Goal: Task Accomplishment & Management: Manage account settings

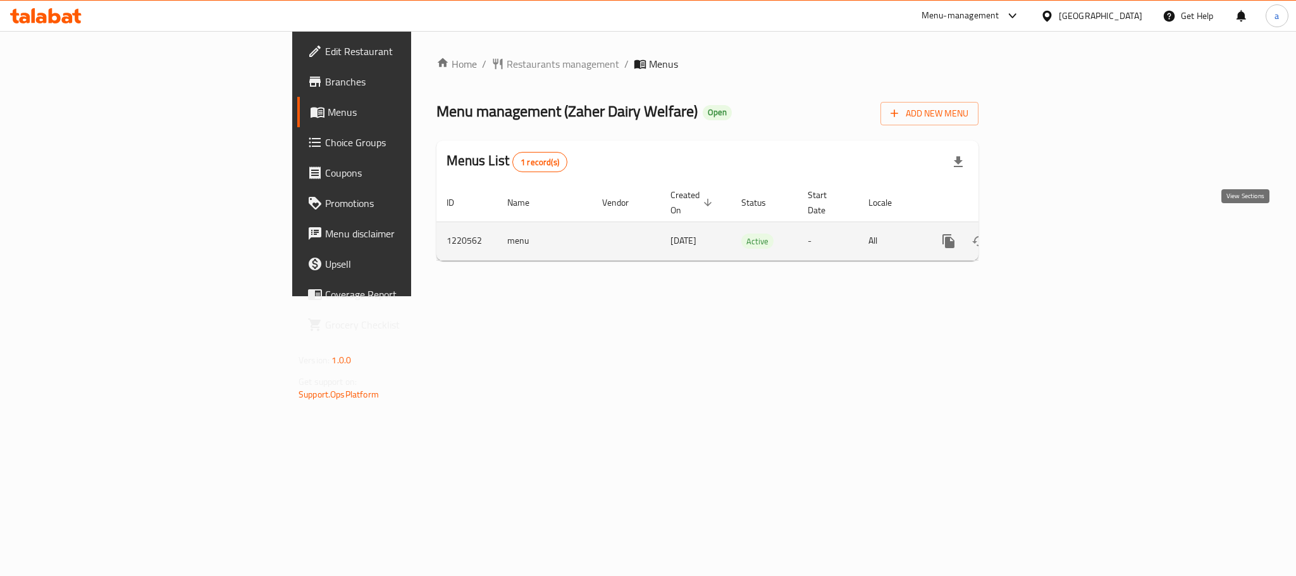
click at [1047, 233] on icon "enhanced table" at bounding box center [1039, 240] width 15 height 15
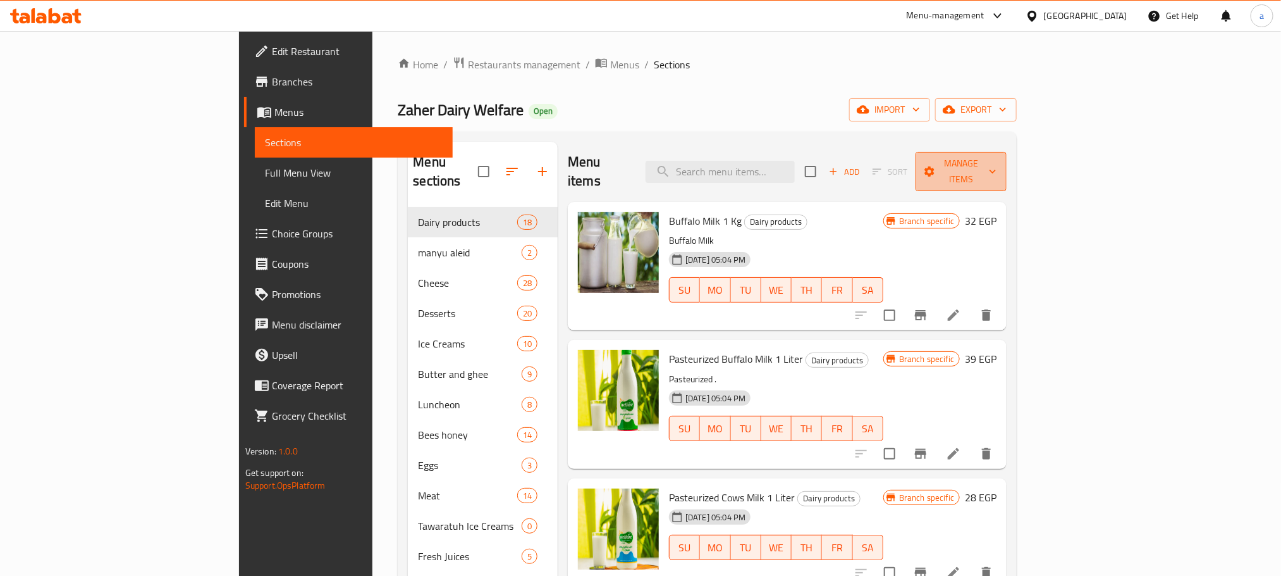
click at [997, 169] on span "Manage items" at bounding box center [961, 172] width 71 height 32
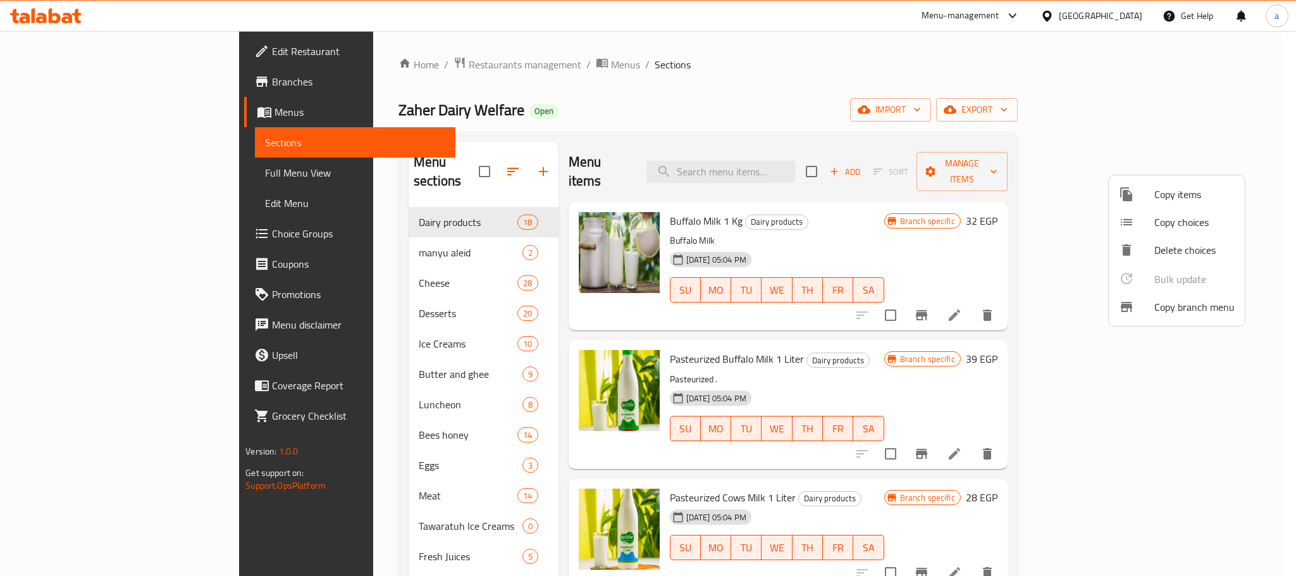
click at [1161, 313] on span "Copy branch menu" at bounding box center [1194, 306] width 80 height 15
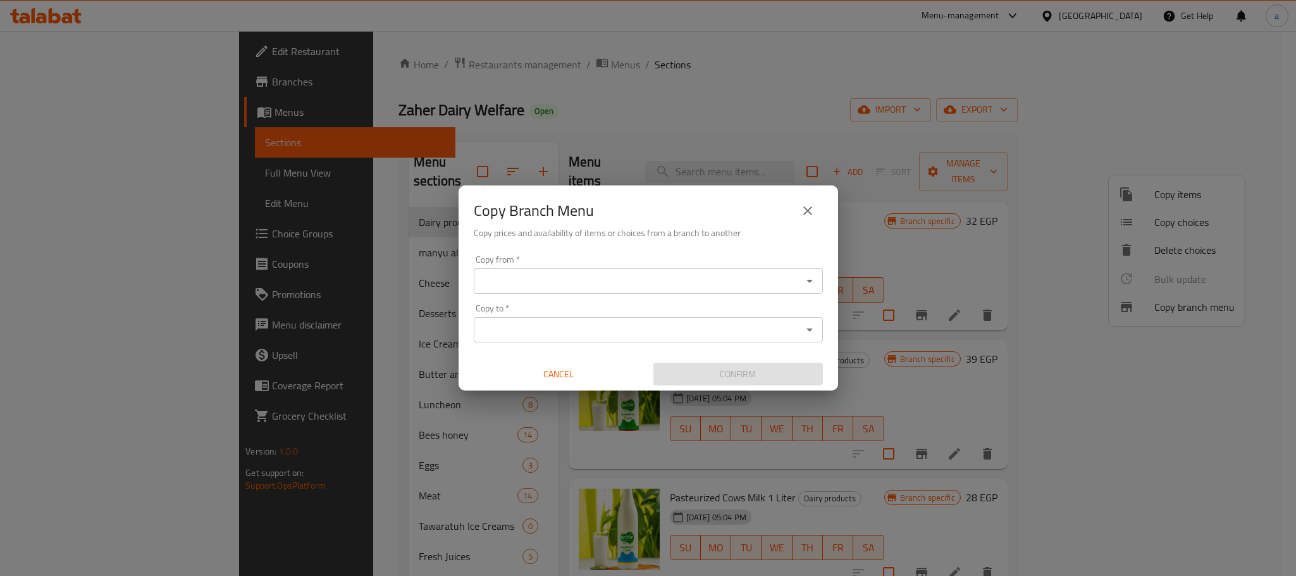
click at [541, 285] on input "Copy from   *" at bounding box center [638, 281] width 321 height 18
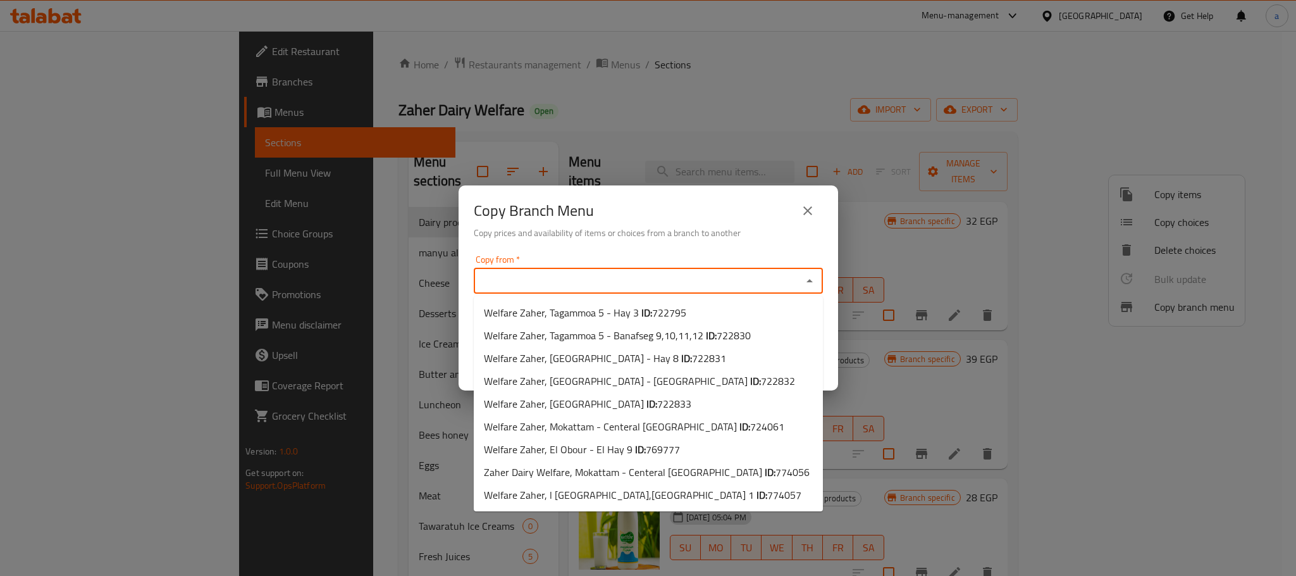
paste input "Welfare Zaher, El Obour - El Hay 9"
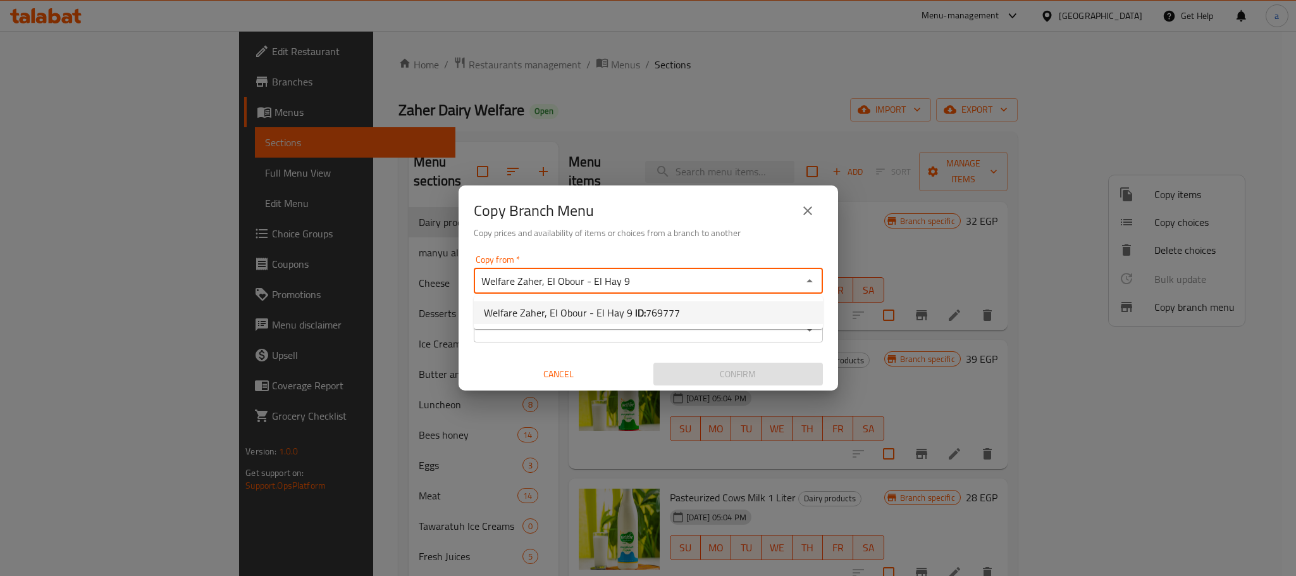
click at [600, 308] on span "Welfare Zaher, El Obour - El Hay 9 ID: 769777" at bounding box center [582, 312] width 196 height 15
click at [642, 281] on input "Welfare Zaher, El Obour - El Hay 9" at bounding box center [638, 281] width 321 height 18
paste input "text"
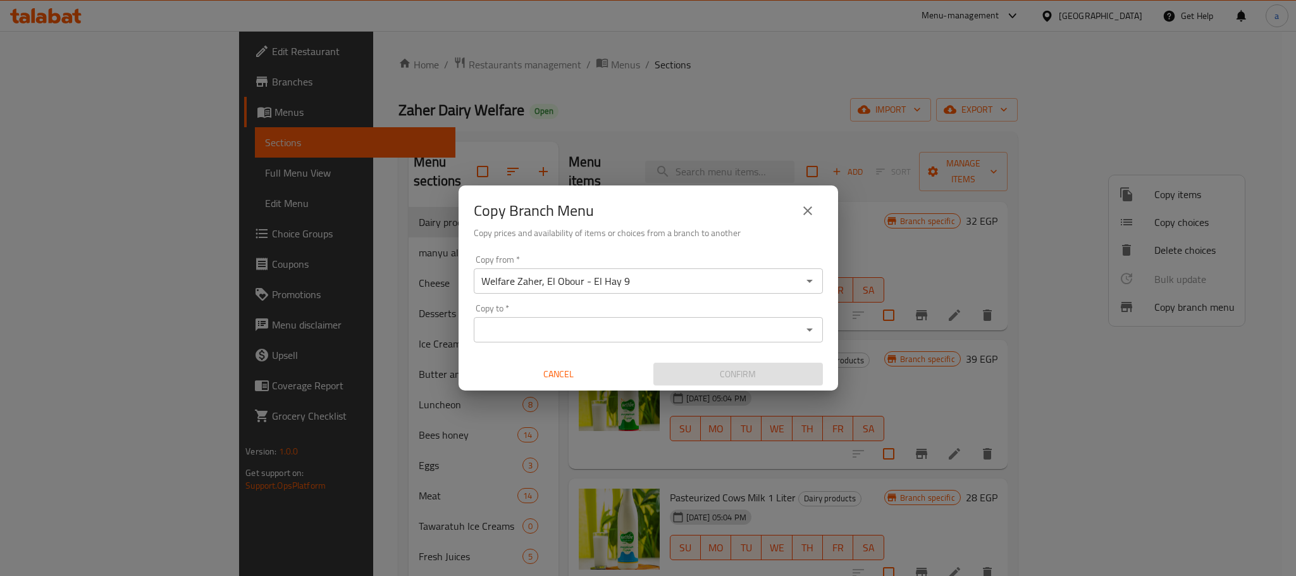
click at [658, 289] on input "Welfare Zaher, El Obour - El Hay 9" at bounding box center [638, 281] width 321 height 18
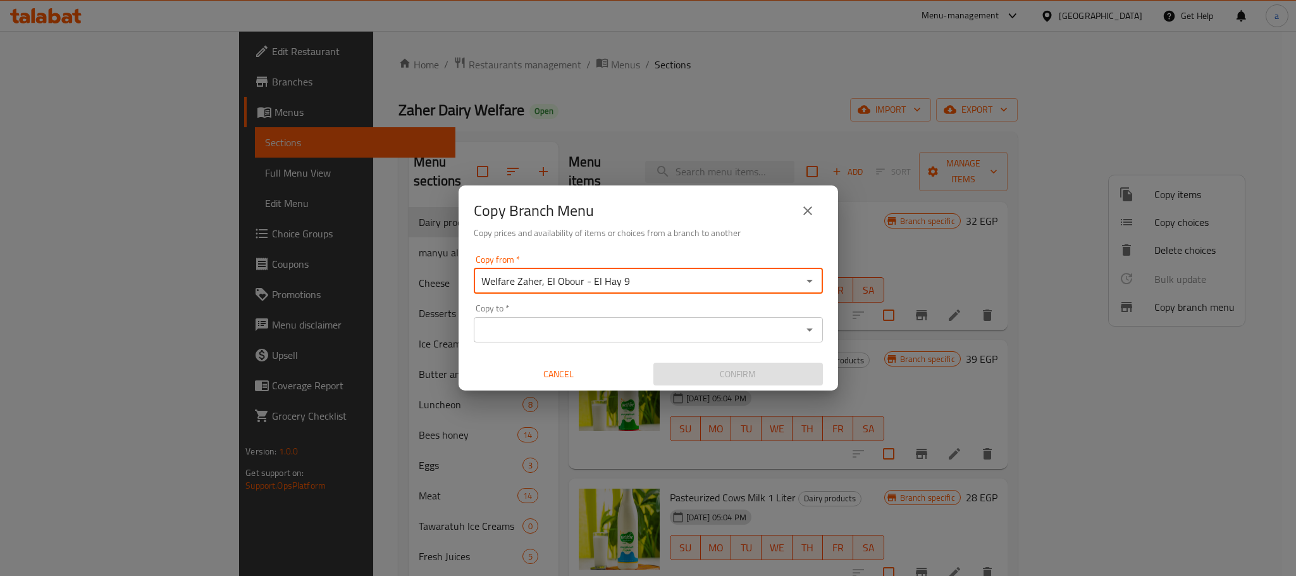
click at [658, 287] on input "Welfare Zaher, El Obour - El Hay 9" at bounding box center [638, 281] width 321 height 18
click at [655, 316] on span "769777" at bounding box center [663, 312] width 34 height 19
type input "Welfare Zaher, El Obour - El Hay 9"
click at [617, 338] on input "Copy to   *" at bounding box center [638, 330] width 321 height 18
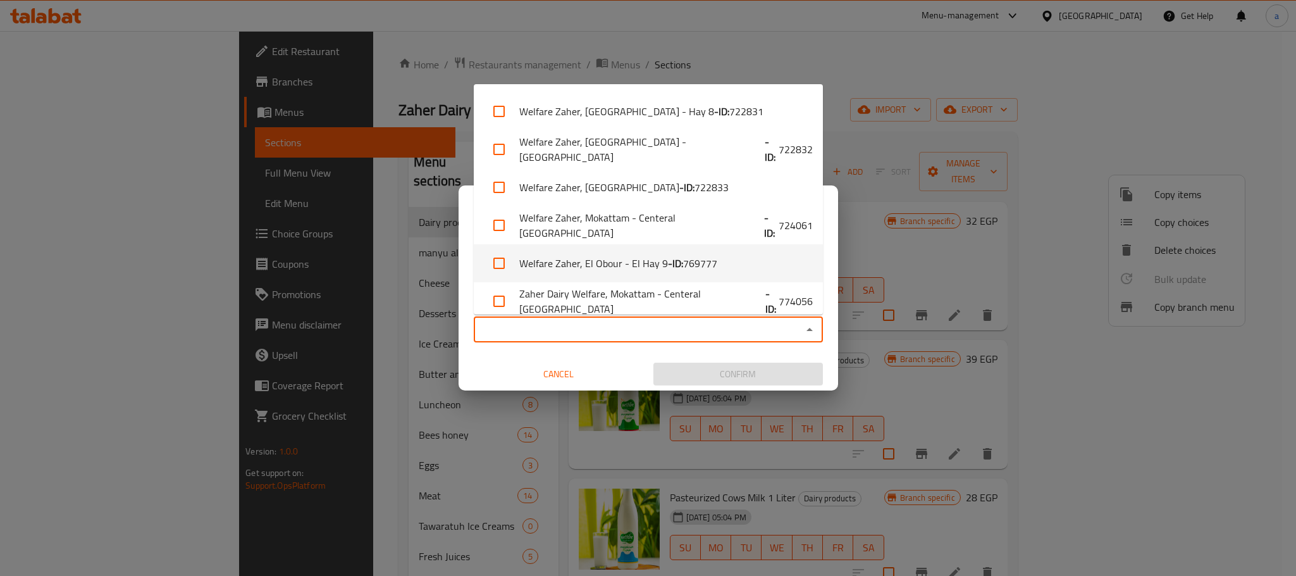
scroll to position [121, 0]
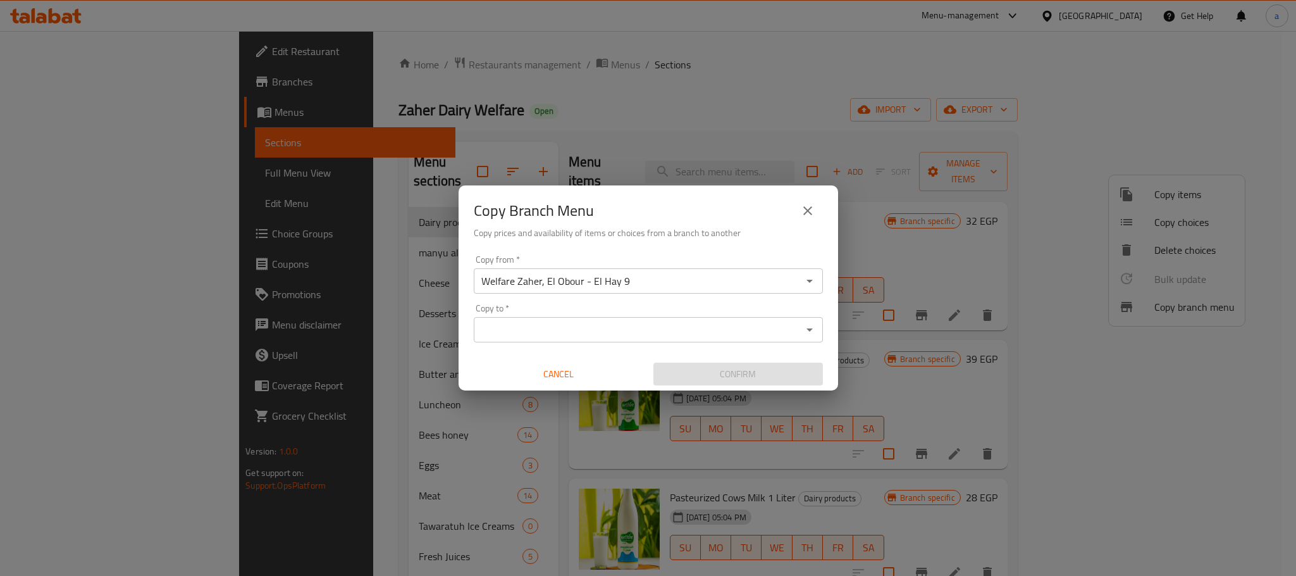
click at [678, 327] on input "Copy to   *" at bounding box center [638, 330] width 321 height 18
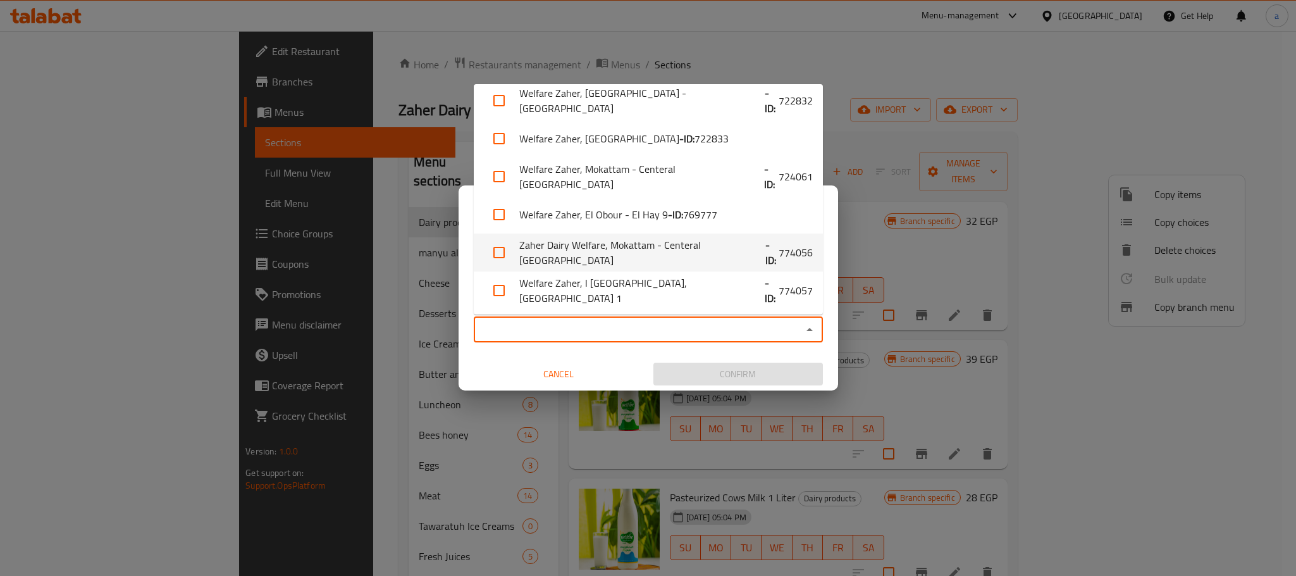
click at [492, 252] on input "checkbox" at bounding box center [499, 252] width 30 height 30
checkbox input "true"
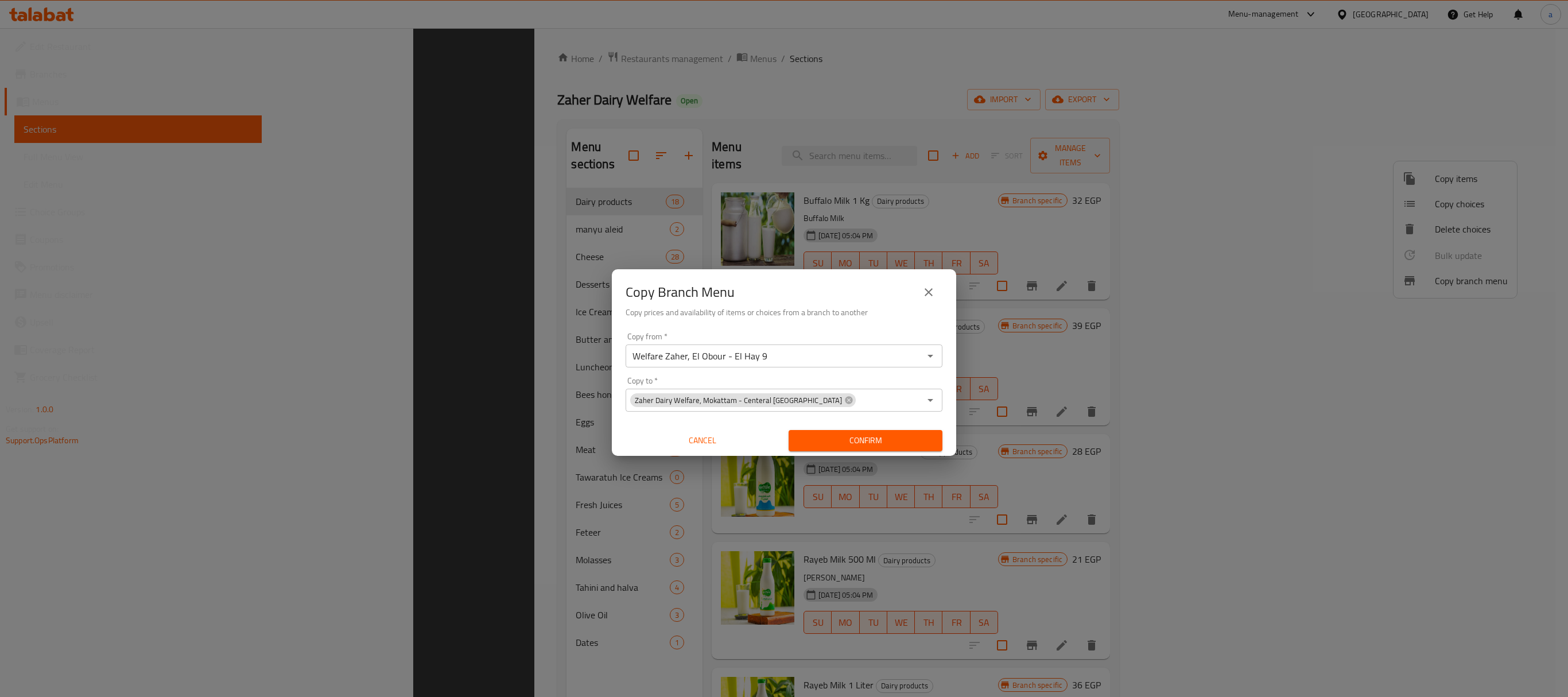
scroll to position [163, 0]
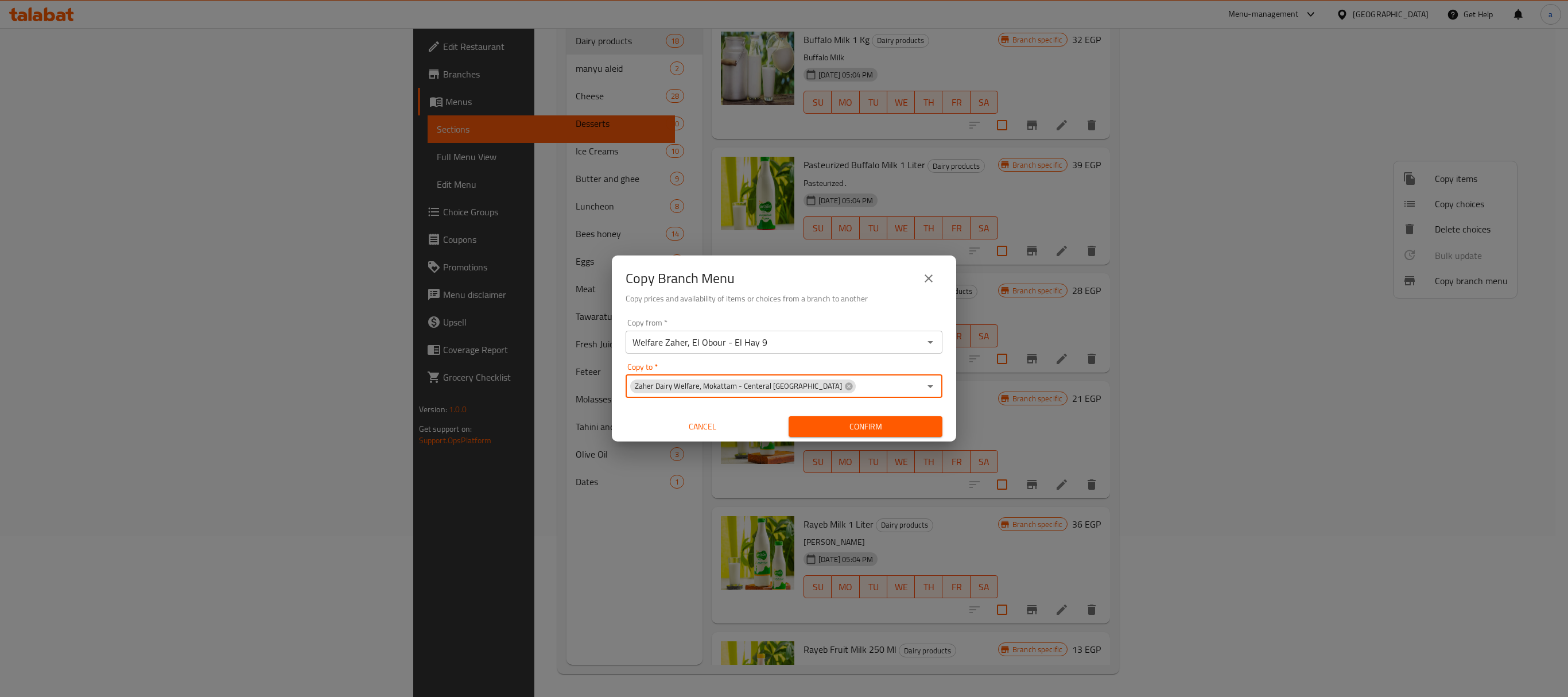
click at [857, 386] on input "Copy to   *" at bounding box center [888, 387] width 64 height 16
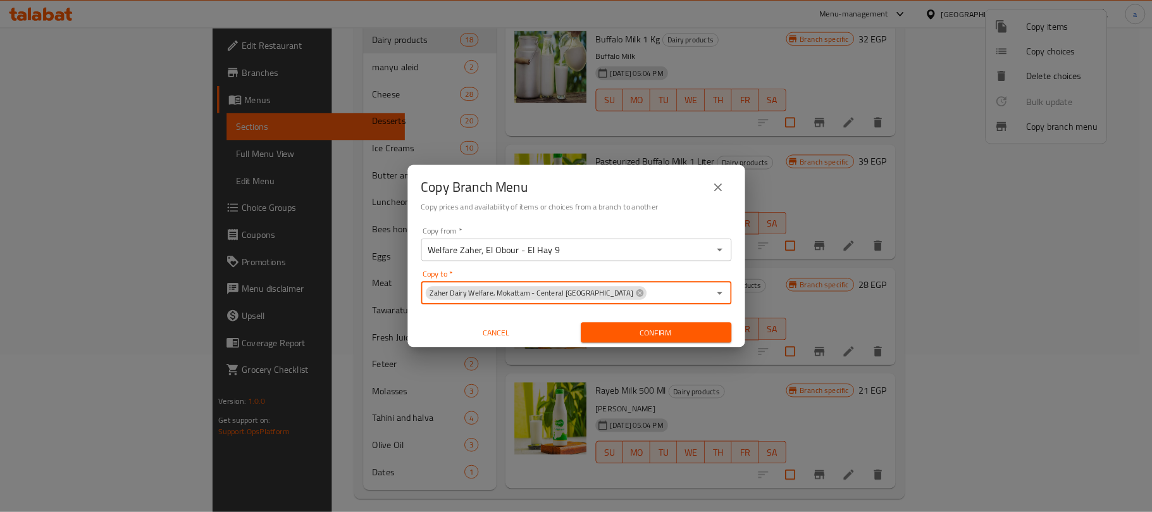
scroll to position [177, 0]
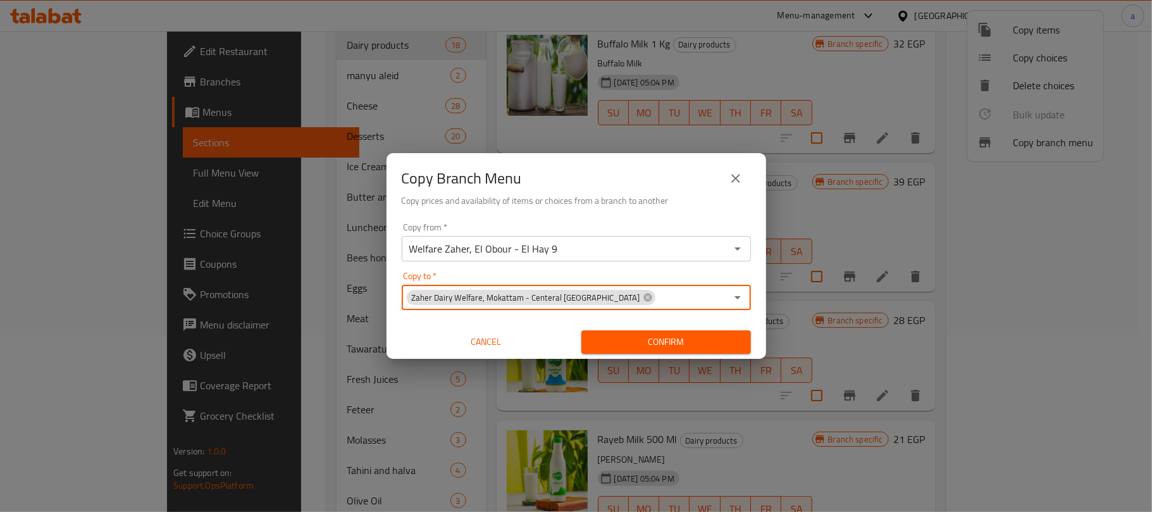
click at [611, 337] on span "Confirm" at bounding box center [665, 342] width 149 height 16
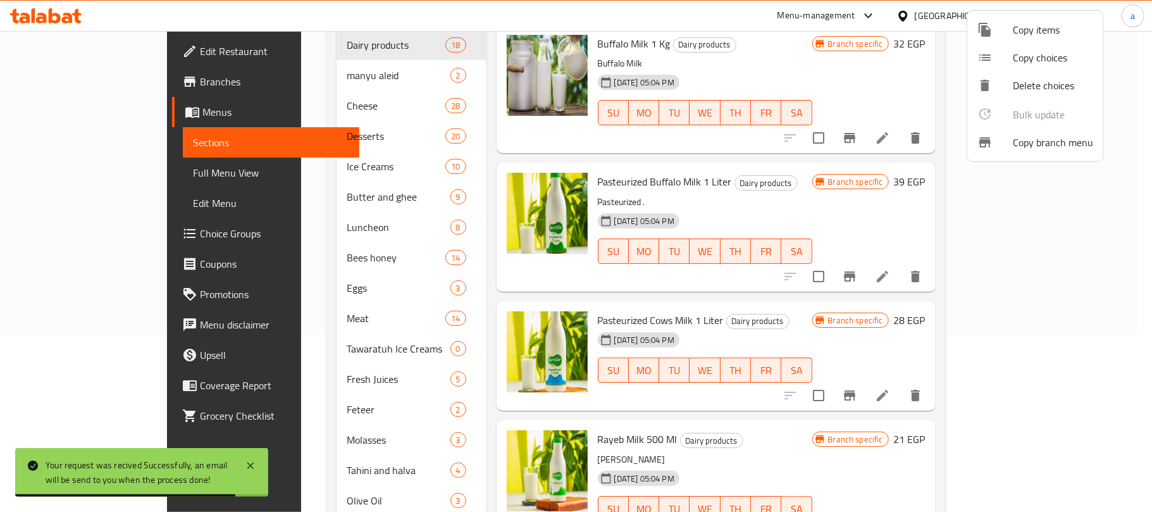
click at [87, 82] on div at bounding box center [576, 256] width 1152 height 512
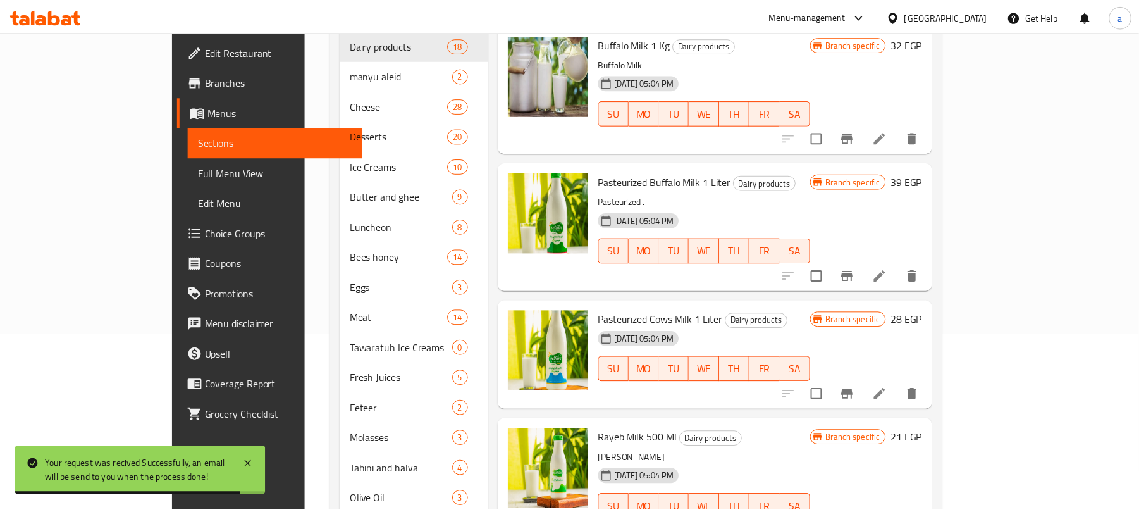
scroll to position [0, 0]
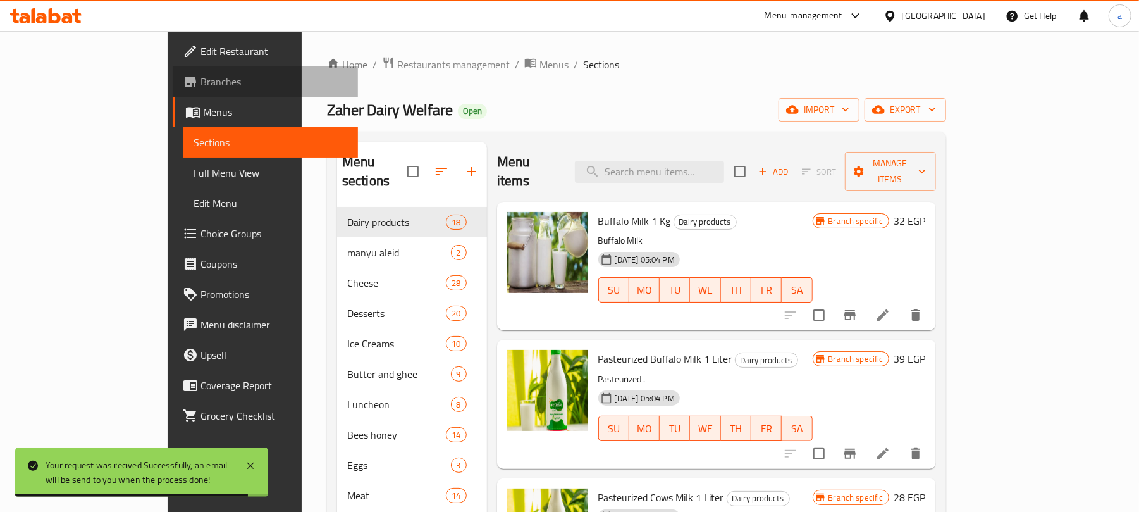
click at [200, 80] on span "Branches" at bounding box center [273, 81] width 147 height 15
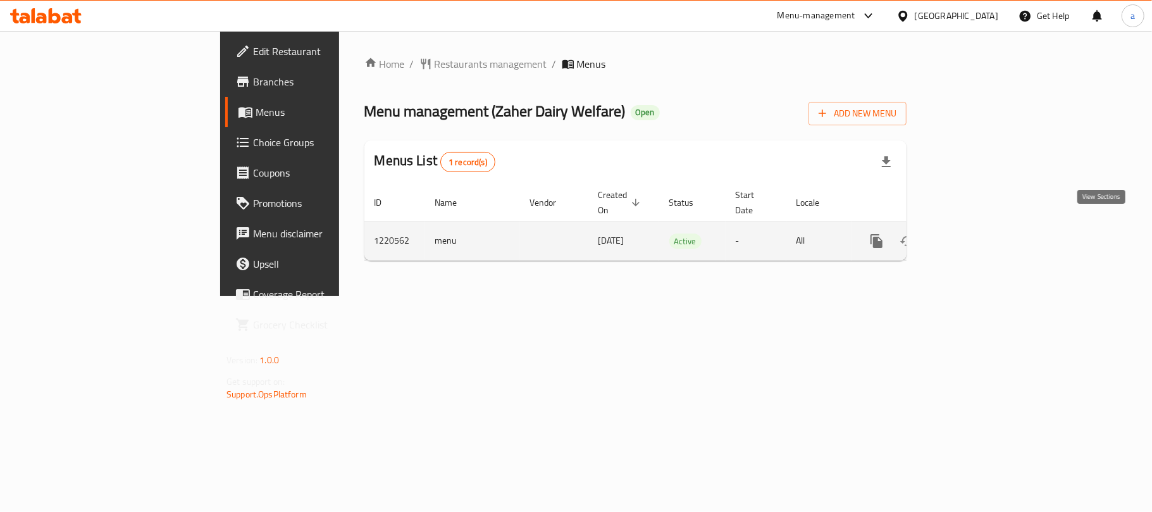
click at [975, 233] on icon "enhanced table" at bounding box center [967, 240] width 15 height 15
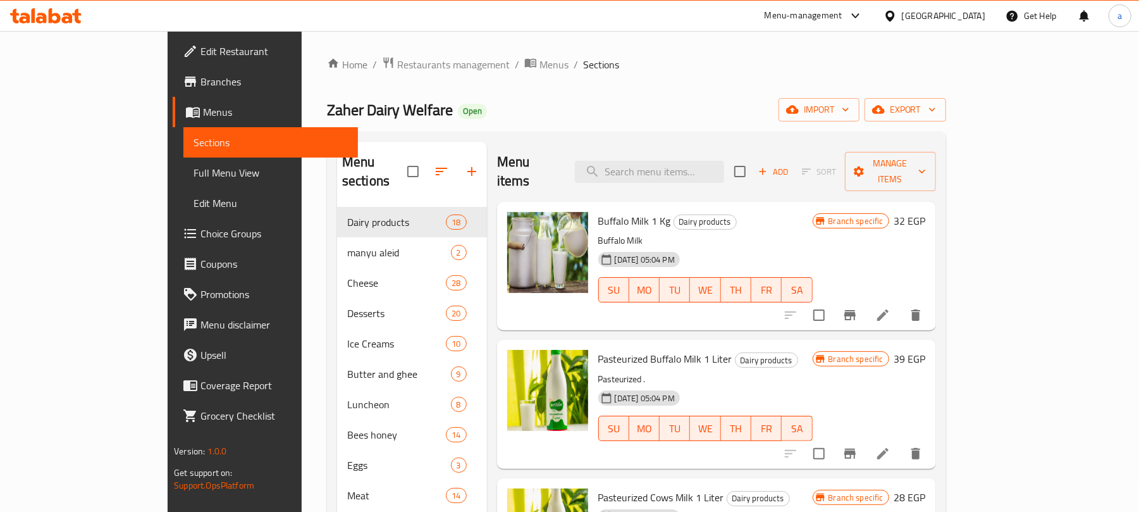
click at [194, 173] on span "Full Menu View" at bounding box center [271, 172] width 154 height 15
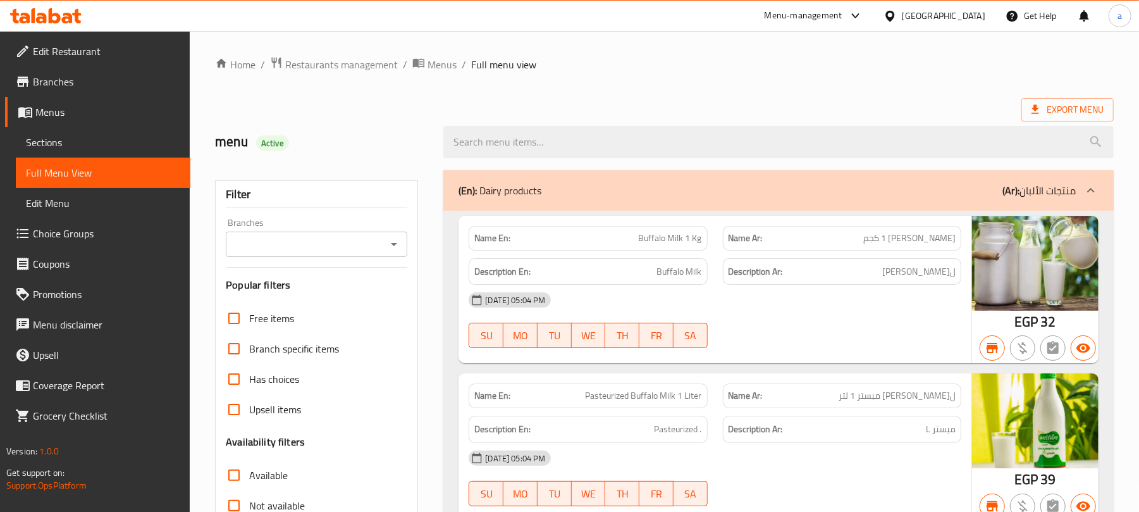
scroll to position [253, 0]
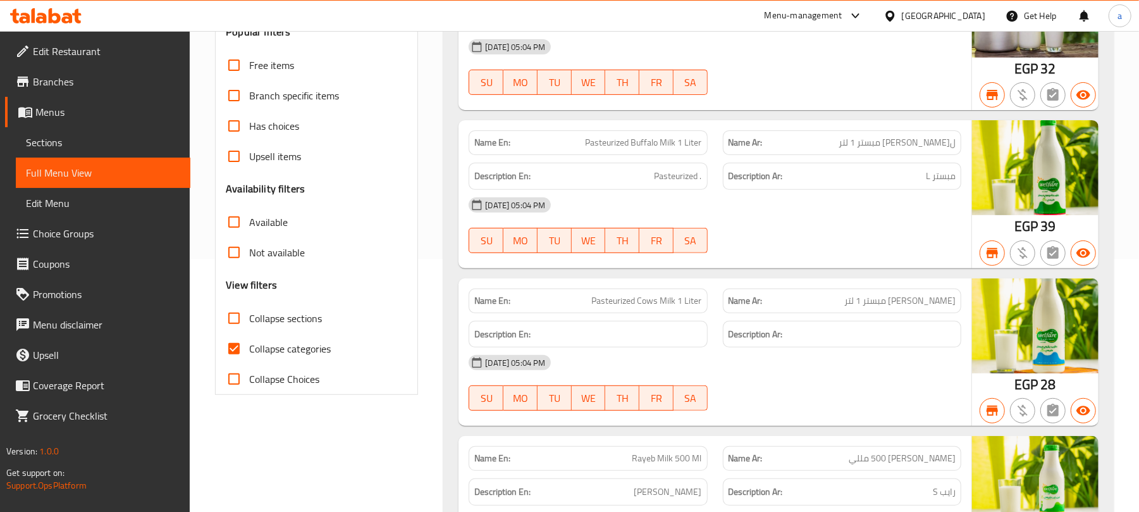
click at [233, 348] on input "Collapse categories" at bounding box center [234, 348] width 30 height 30
checkbox input "false"
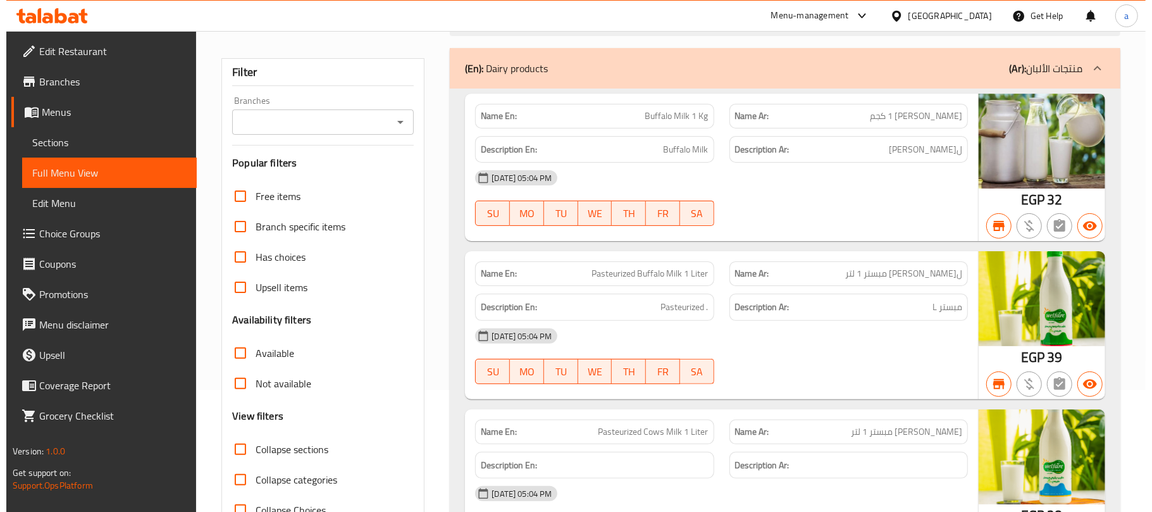
scroll to position [0, 0]
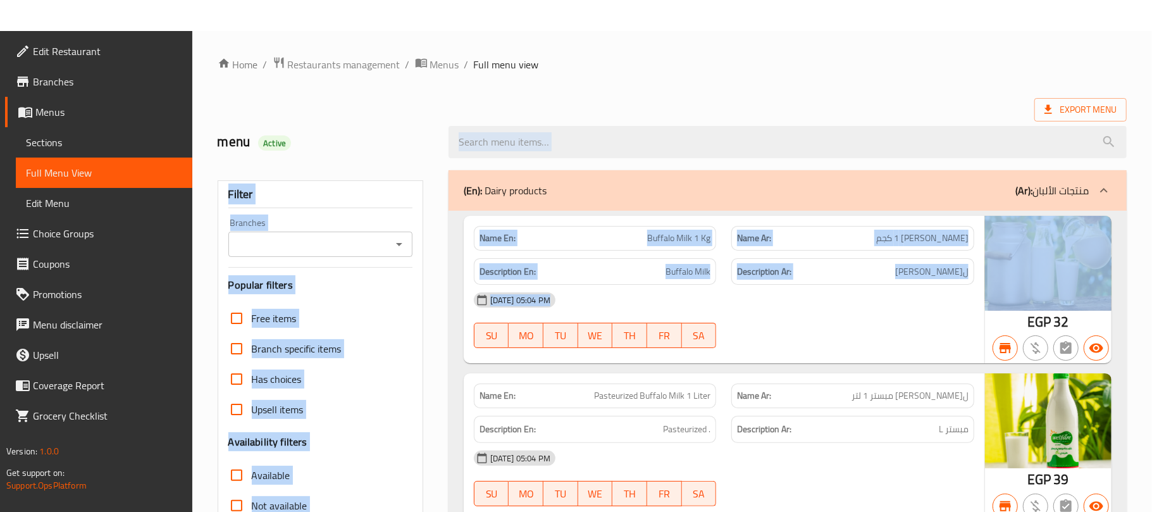
drag, startPoint x: 1147, startPoint y: 142, endPoint x: 1147, endPoint y: 319, distance: 177.1
